Goal: Transaction & Acquisition: Purchase product/service

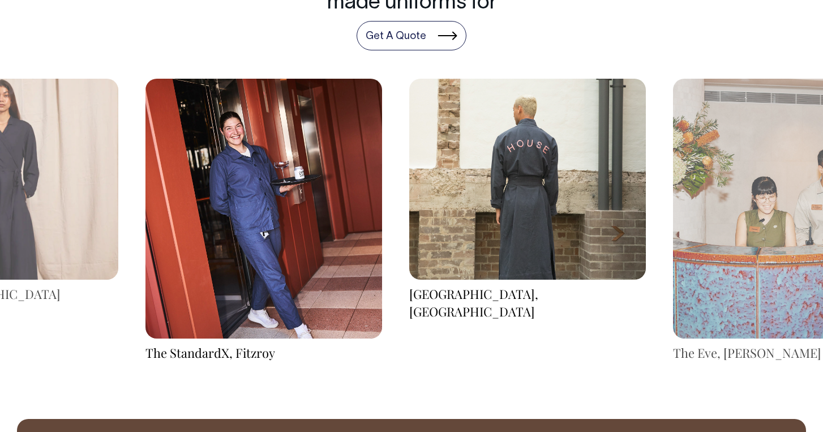
scroll to position [1625, 0]
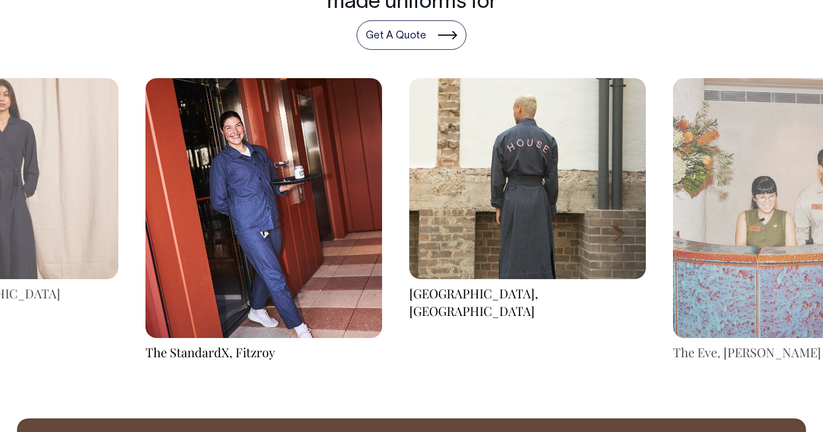
click at [778, 184] on img at bounding box center [791, 208] width 237 height 260
click at [145, 173] on img at bounding box center [263, 208] width 237 height 260
click at [72, 173] on img at bounding box center [0, 178] width 237 height 201
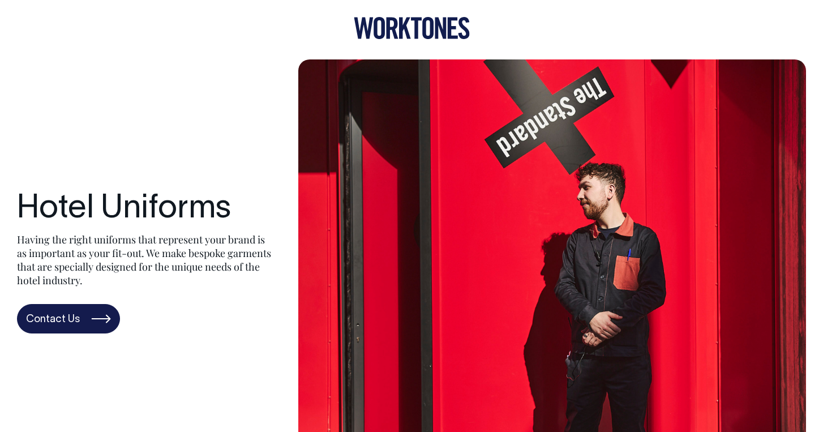
click at [394, 31] on icon at bounding box center [392, 29] width 12 height 22
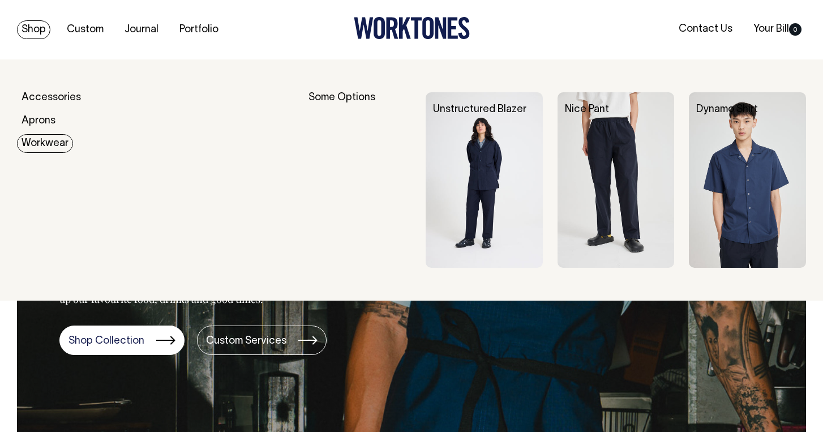
click at [37, 155] on div "Accessories Aprons Workwear" at bounding box center [155, 180] width 276 height 176
click at [44, 143] on link "Workwear" at bounding box center [45, 143] width 56 height 19
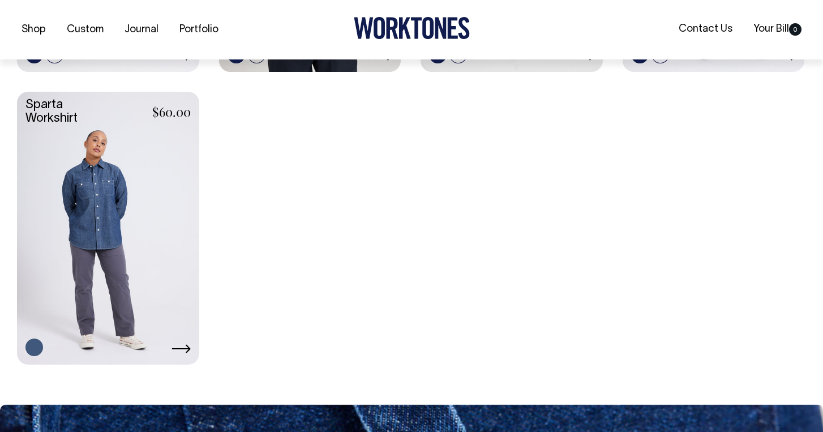
scroll to position [580, 0]
click at [113, 196] on link at bounding box center [108, 226] width 182 height 271
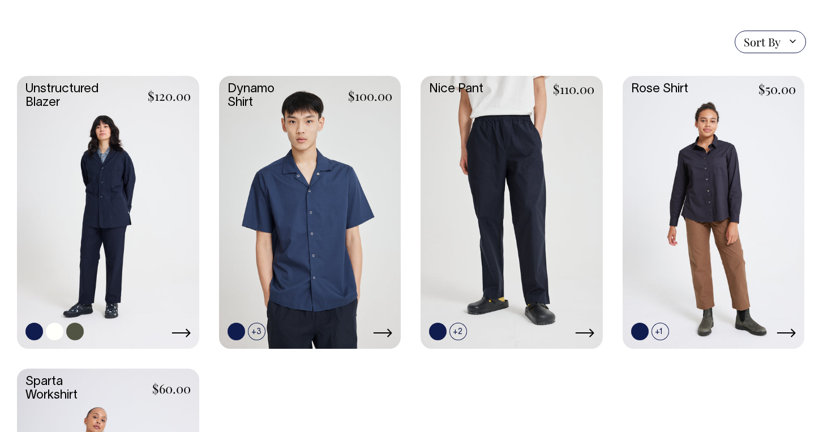
click at [140, 194] on link at bounding box center [108, 211] width 182 height 271
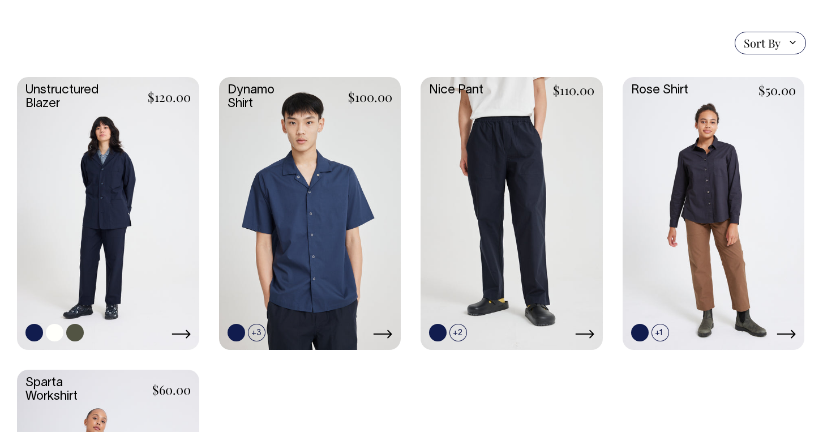
scroll to position [301, 0]
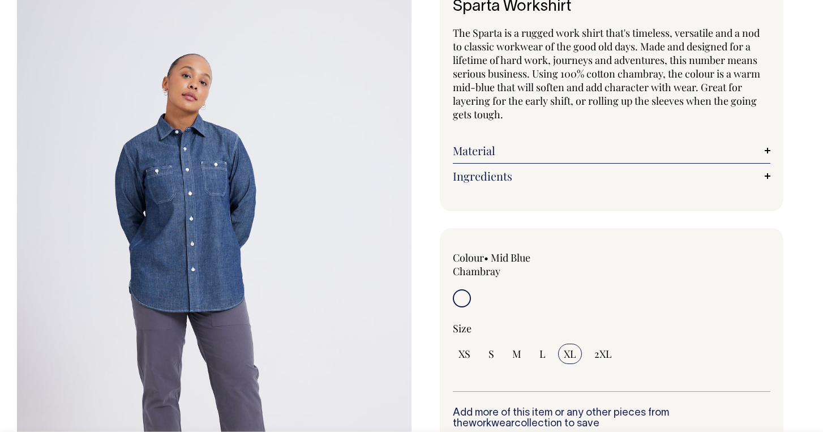
scroll to position [103, 0]
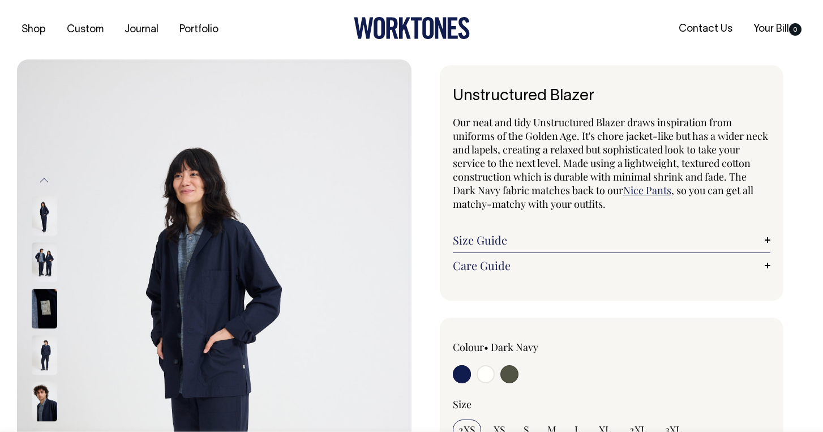
click at [483, 377] on input "radio" at bounding box center [486, 374] width 18 height 18
radio input "true"
select select "Off-White"
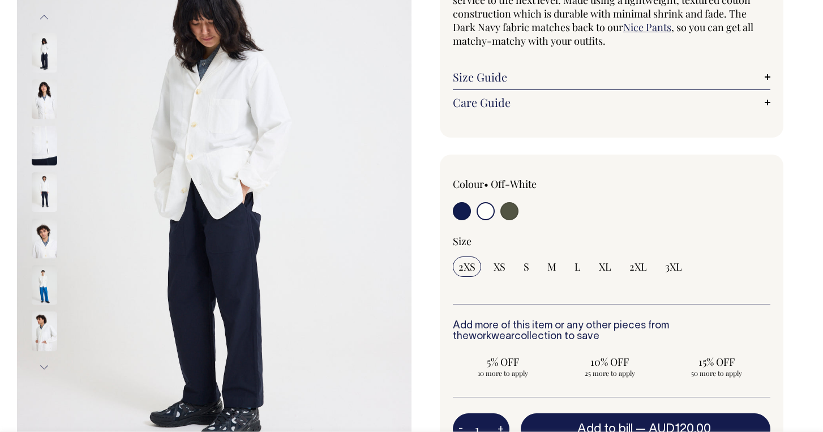
scroll to position [164, 0]
click at [53, 275] on img at bounding box center [44, 285] width 25 height 40
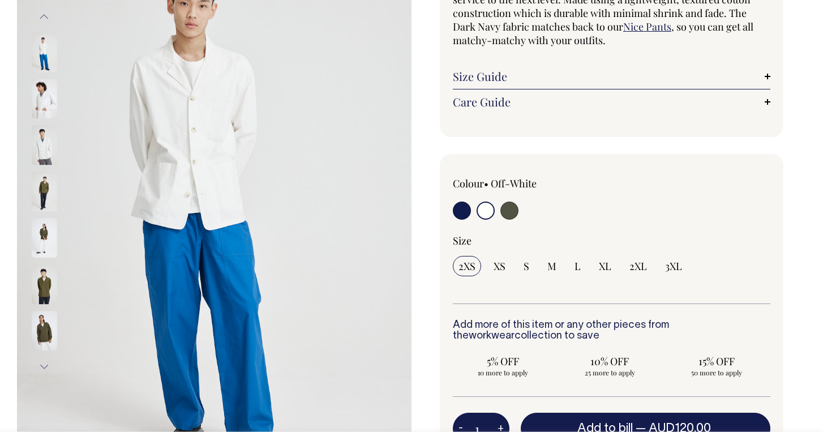
click at [52, 288] on img at bounding box center [44, 285] width 25 height 40
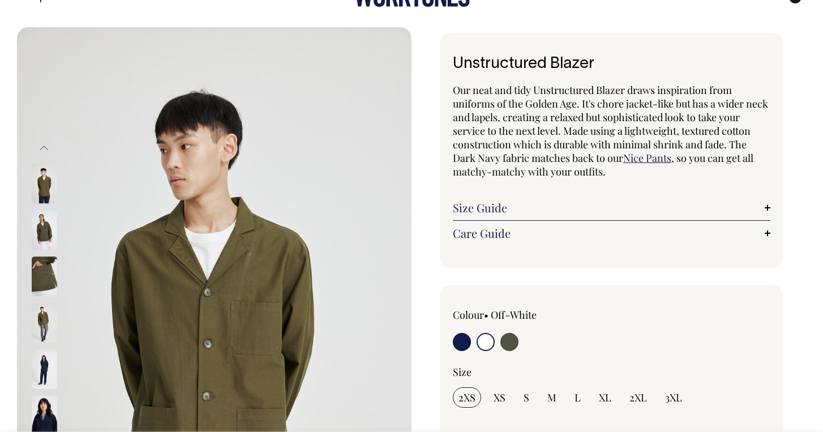
scroll to position [32, 0]
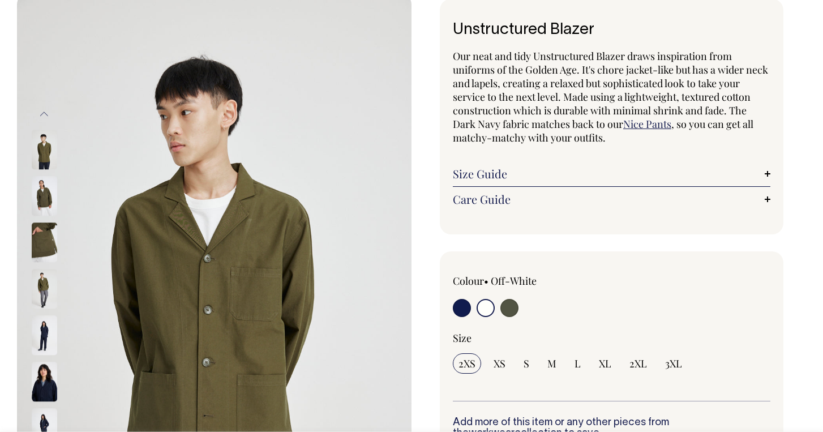
click at [44, 281] on img at bounding box center [44, 289] width 25 height 40
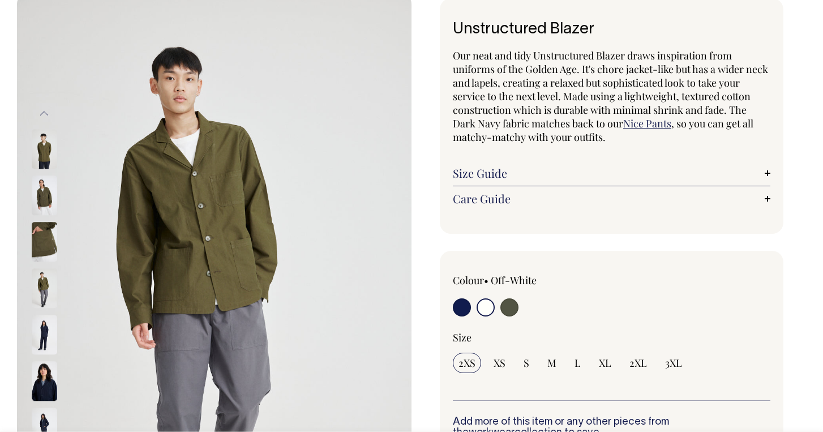
click at [45, 240] on img at bounding box center [44, 242] width 25 height 40
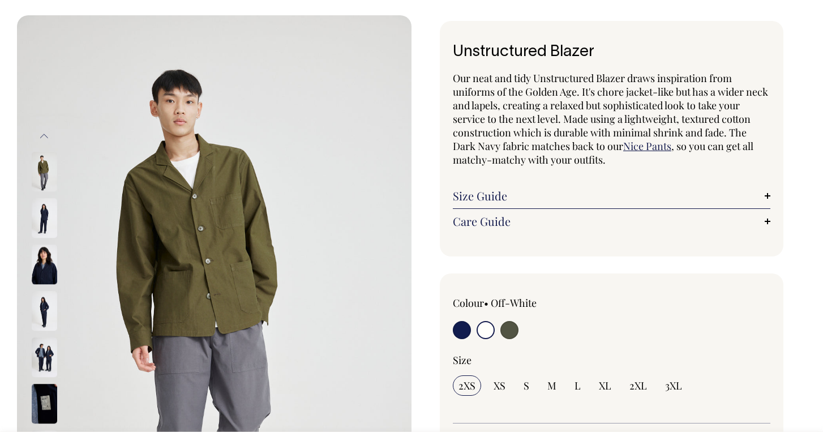
scroll to position [22, 0]
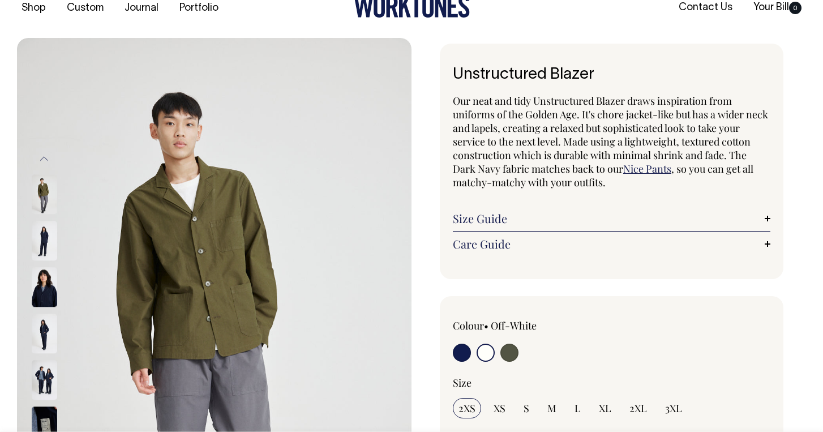
click at [46, 202] on img at bounding box center [44, 195] width 25 height 40
click at [44, 161] on button "Previous" at bounding box center [44, 158] width 17 height 25
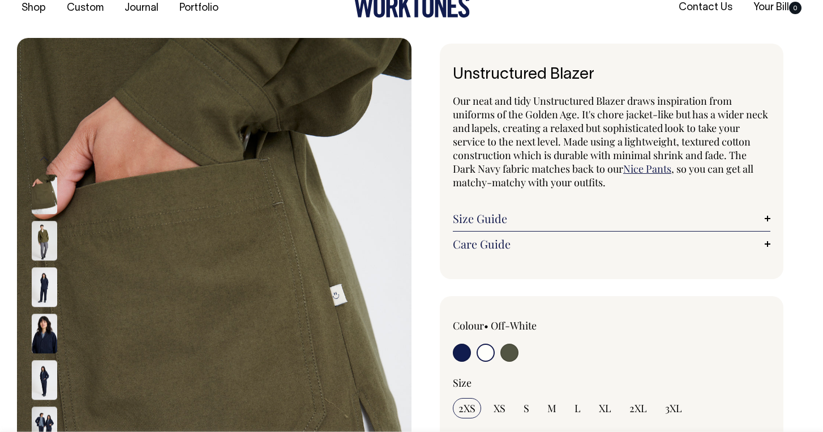
click at [46, 185] on img at bounding box center [44, 195] width 25 height 40
click at [485, 343] on div "Colour • Off-White" at bounding box center [516, 342] width 127 height 46
click at [487, 346] on input "radio" at bounding box center [486, 353] width 18 height 18
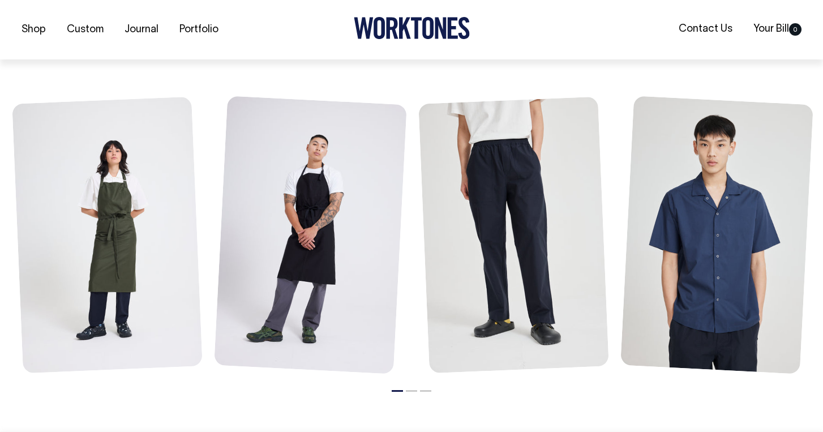
scroll to position [1316, 0]
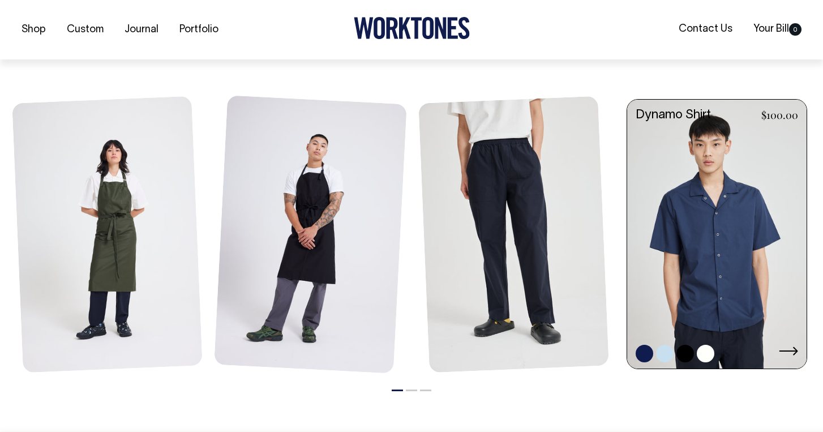
click at [703, 258] on link at bounding box center [716, 236] width 179 height 272
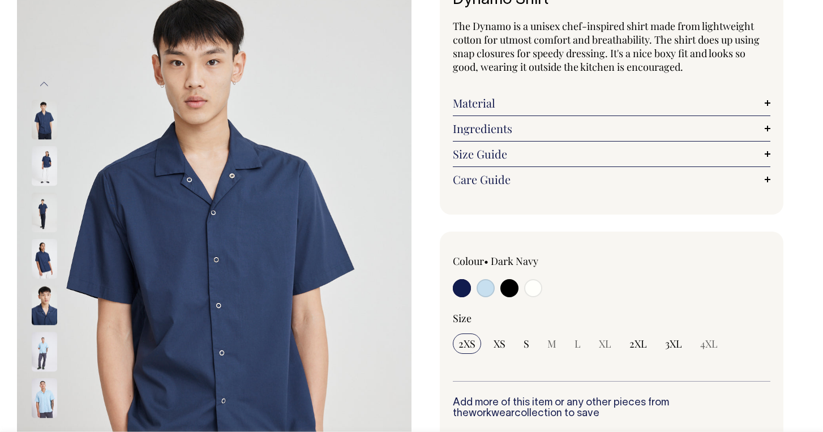
scroll to position [97, 0]
click at [484, 290] on input "radio" at bounding box center [486, 288] width 18 height 18
radio input "true"
select select "True Blue"
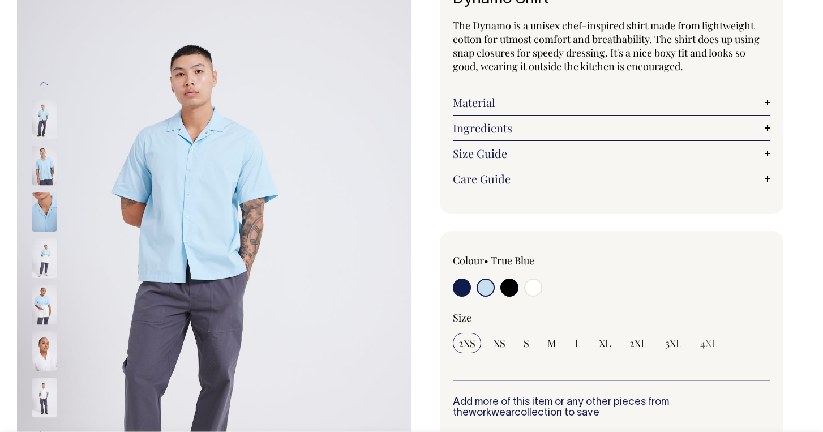
click at [521, 280] on div at bounding box center [516, 289] width 127 height 21
click at [461, 296] on label at bounding box center [462, 289] width 18 height 21
click at [461, 296] on input "radio" at bounding box center [462, 288] width 18 height 18
radio input "true"
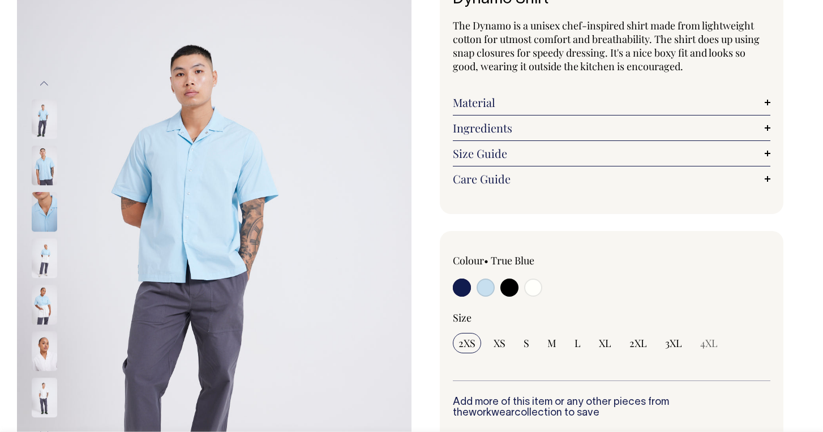
select select "Dark Navy"
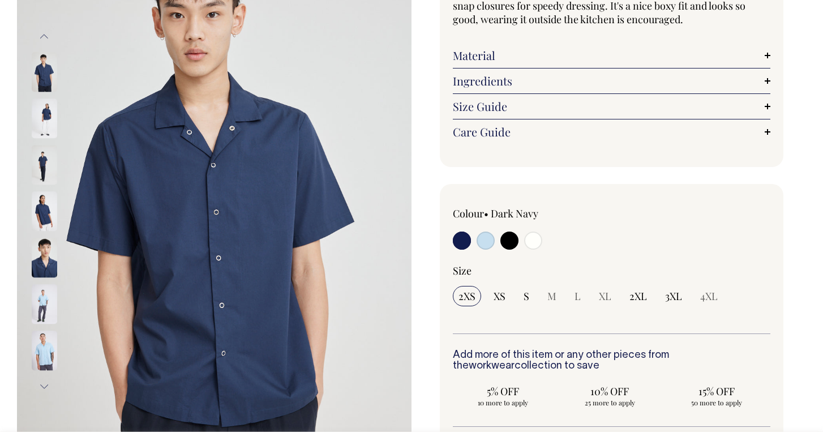
scroll to position [144, 0]
click at [35, 121] on img at bounding box center [44, 119] width 25 height 40
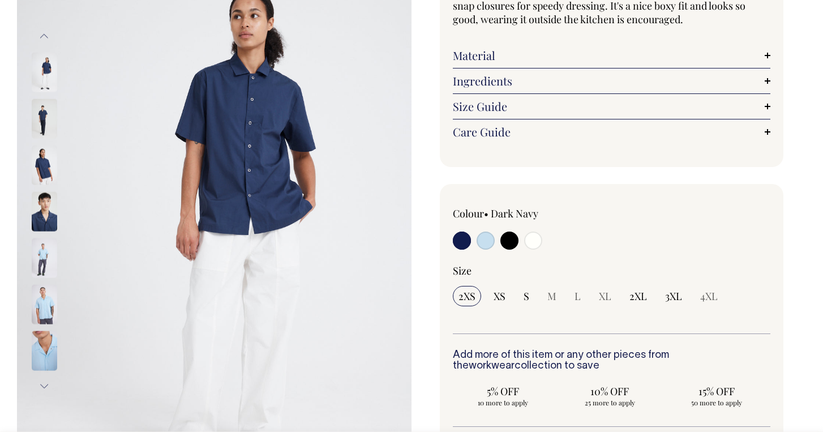
click at [36, 309] on img at bounding box center [44, 304] width 25 height 40
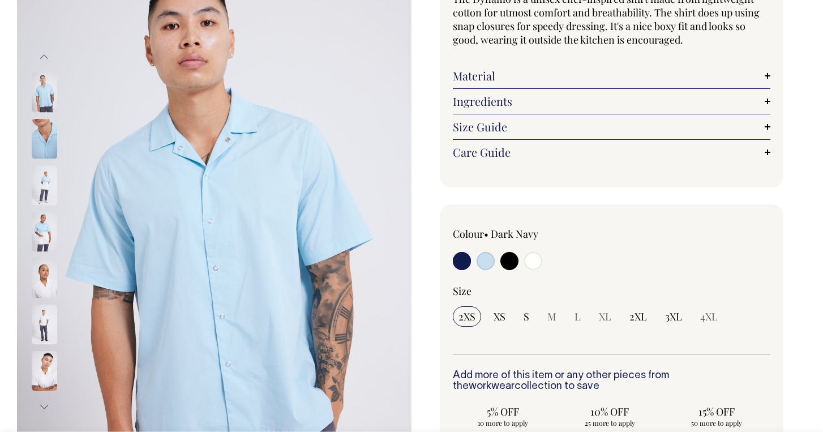
scroll to position [121, 0]
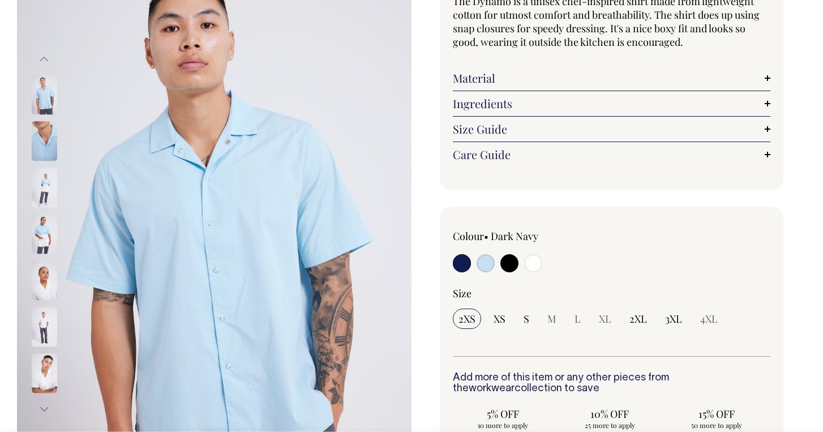
click at [41, 287] on img at bounding box center [44, 281] width 25 height 40
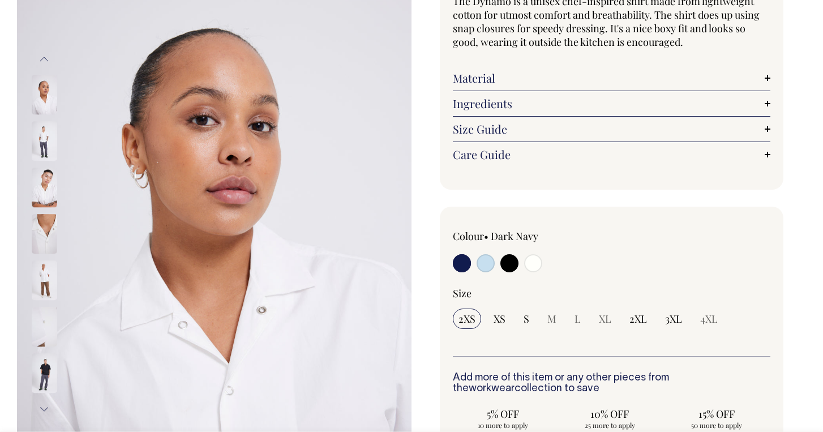
click at [53, 142] on img at bounding box center [44, 142] width 25 height 40
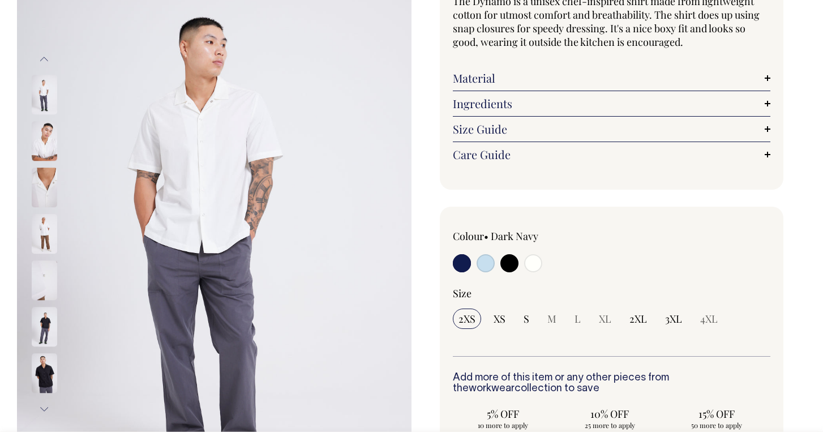
click at [43, 151] on img at bounding box center [44, 142] width 25 height 40
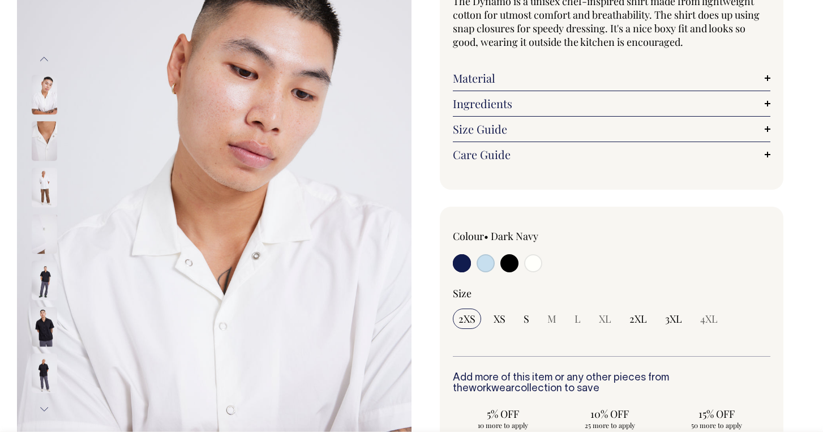
click at [42, 165] on div at bounding box center [59, 141] width 57 height 46
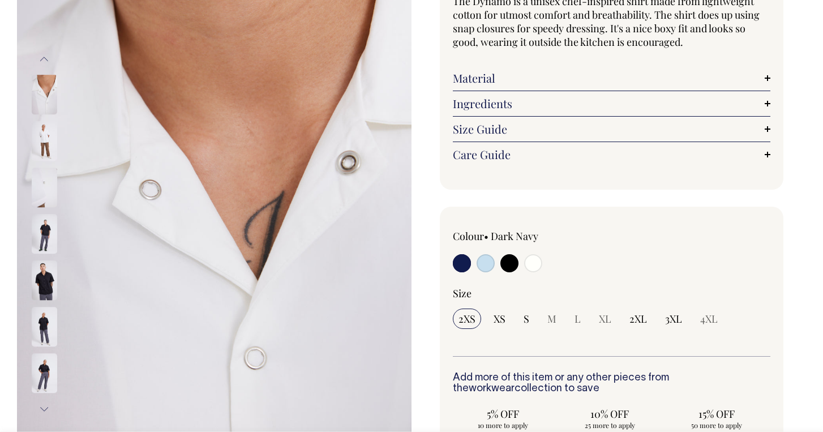
click at [42, 179] on div at bounding box center [59, 327] width 57 height 2368
click at [45, 199] on img at bounding box center [44, 188] width 25 height 40
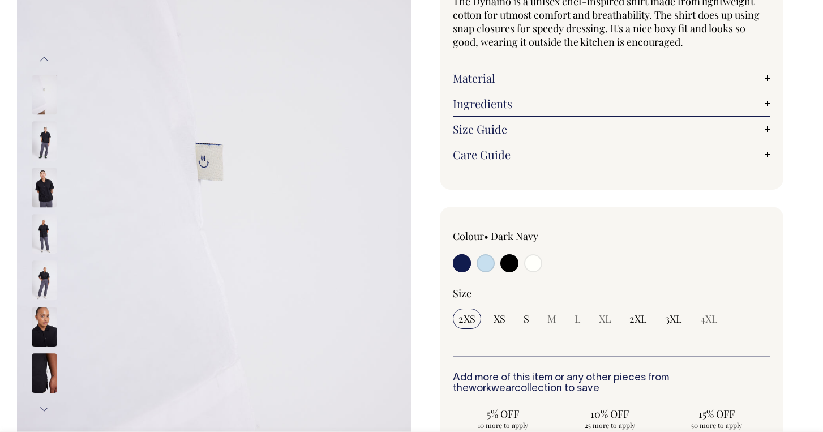
click at [51, 228] on div at bounding box center [59, 234] width 57 height 46
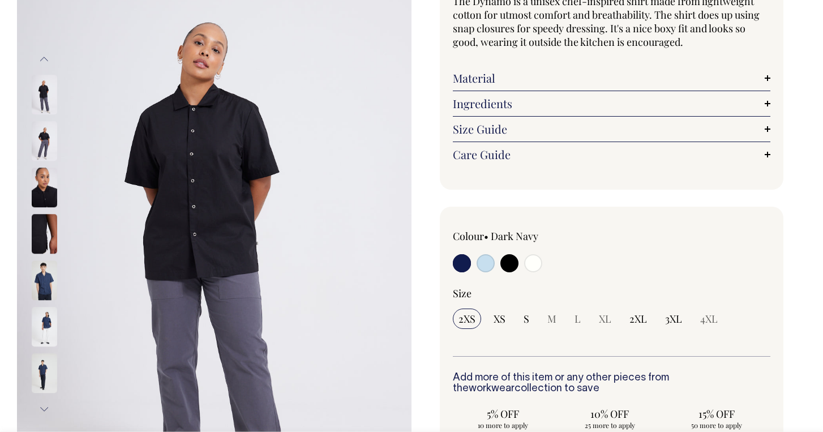
click at [188, 198] on img at bounding box center [214, 234] width 395 height 592
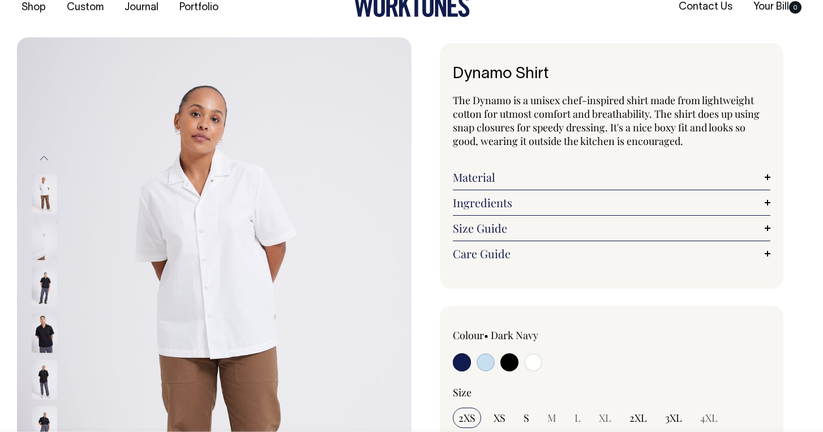
scroll to position [22, 0]
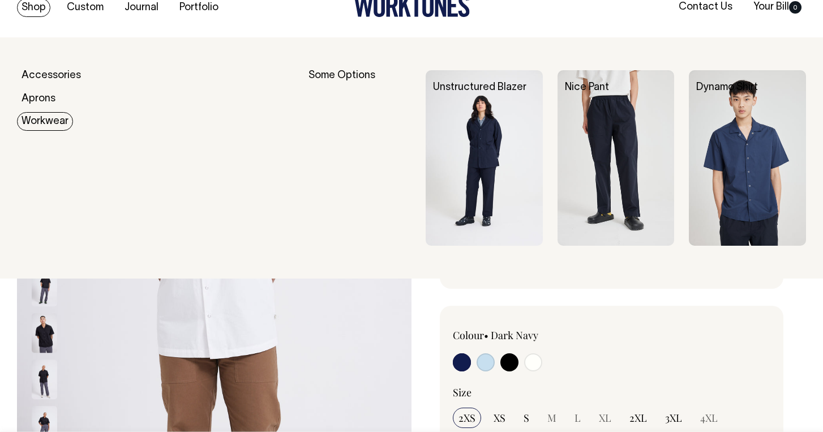
click at [481, 138] on img at bounding box center [484, 158] width 117 height 176
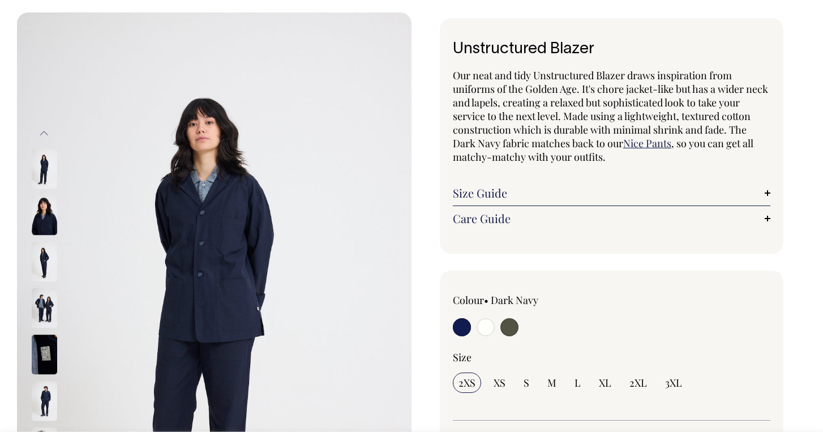
click at [482, 331] on input "radio" at bounding box center [486, 327] width 18 height 18
radio input "true"
select select "Off-White"
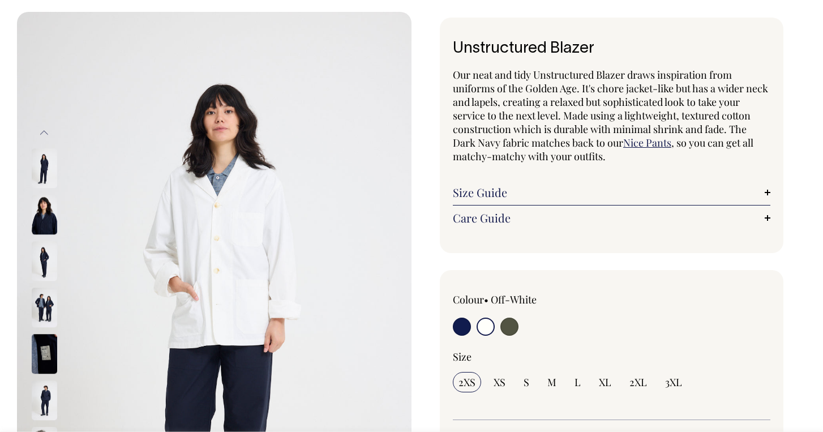
scroll to position [48, 0]
click at [485, 331] on input "radio" at bounding box center [486, 326] width 18 height 18
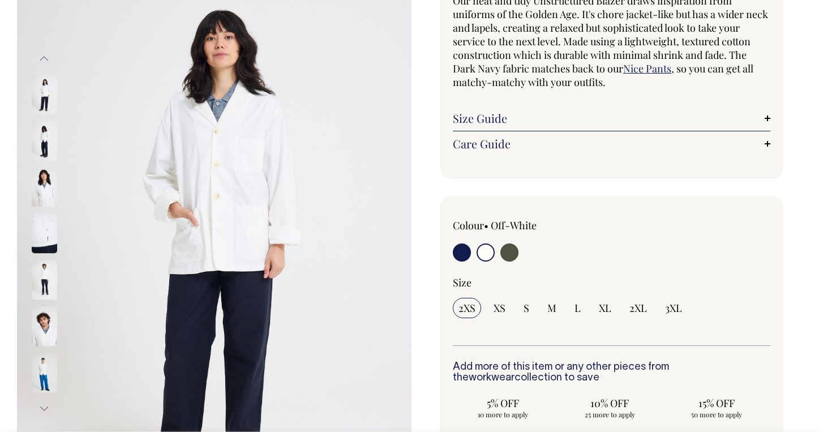
scroll to position [122, 0]
